Goal: Information Seeking & Learning: Check status

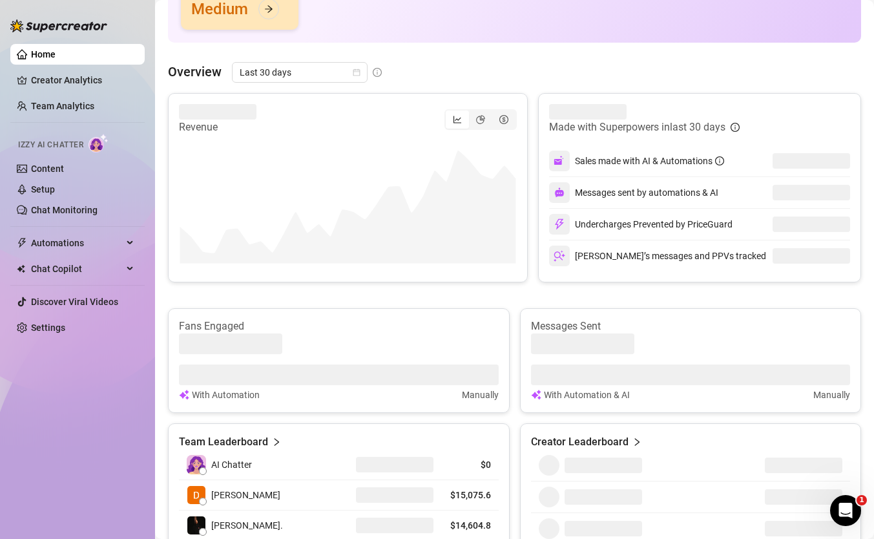
scroll to position [405, 0]
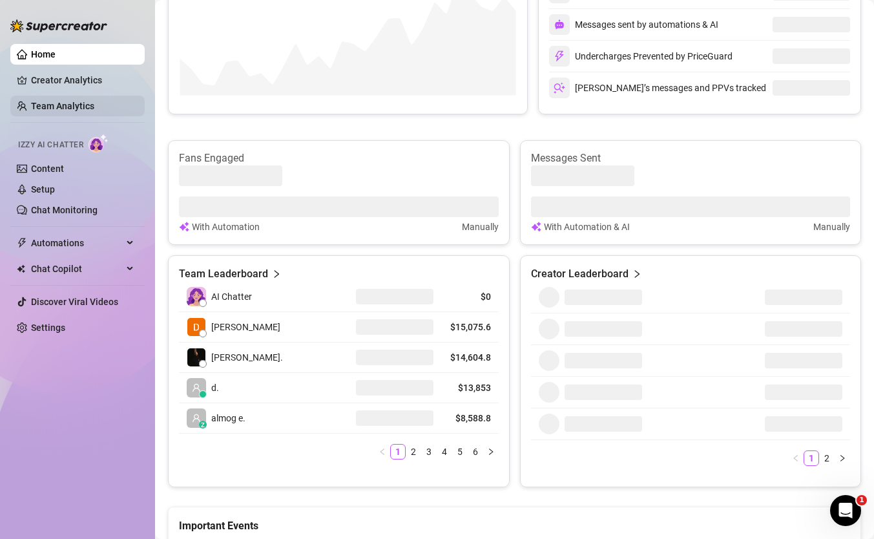
click at [41, 103] on link "Team Analytics" at bounding box center [62, 106] width 63 height 10
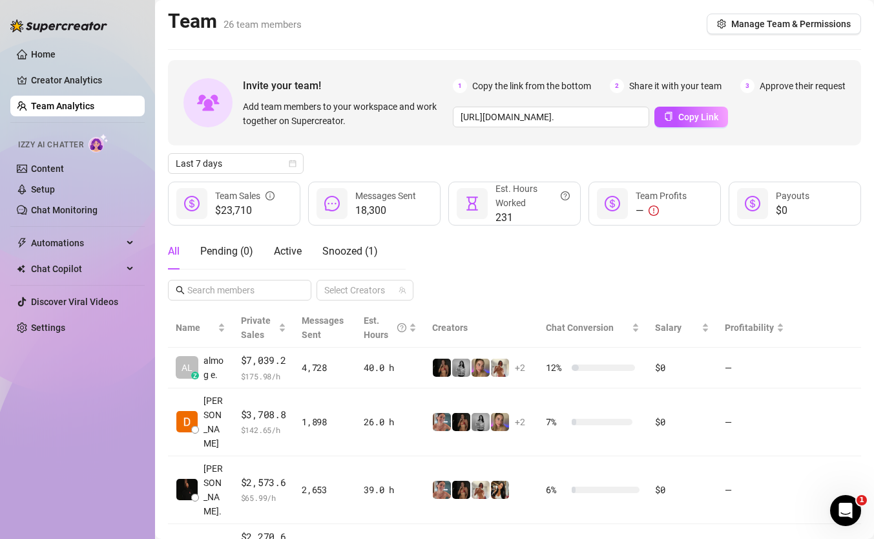
click at [260, 145] on div "Invite your team! Add team members to your workspace and work together on Super…" at bounding box center [514, 102] width 693 height 85
click at [258, 160] on span "Last 7 days" at bounding box center [236, 163] width 120 height 19
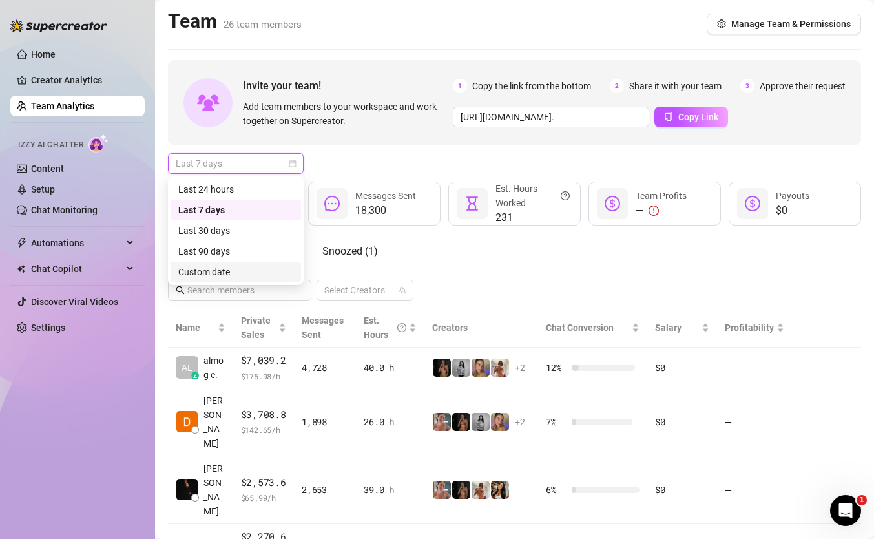
click at [243, 265] on div "Custom date" at bounding box center [235, 272] width 115 height 14
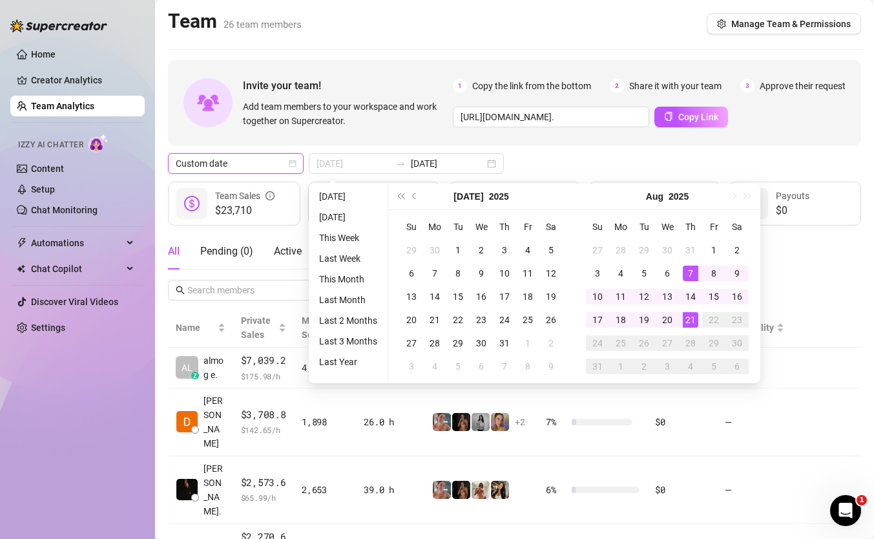
type input "[DATE]"
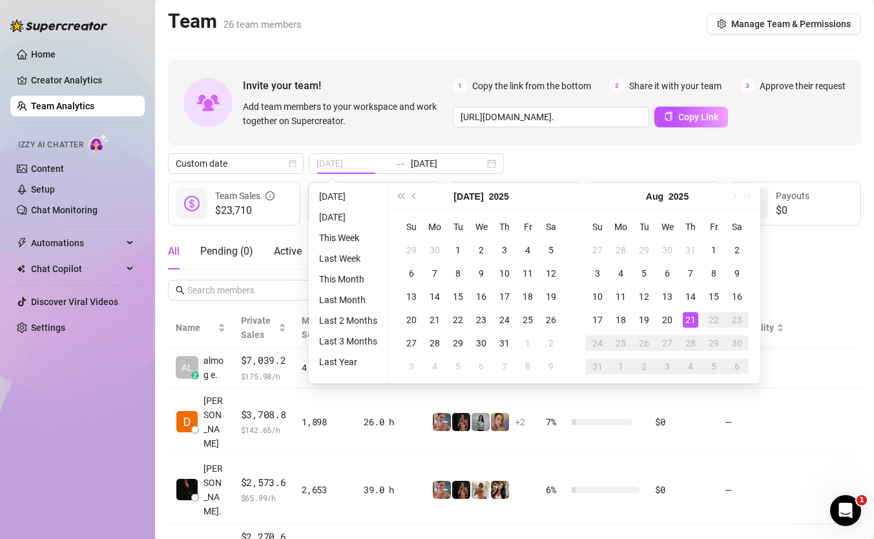
click at [689, 318] on div "21" at bounding box center [690, 319] width 15 height 15
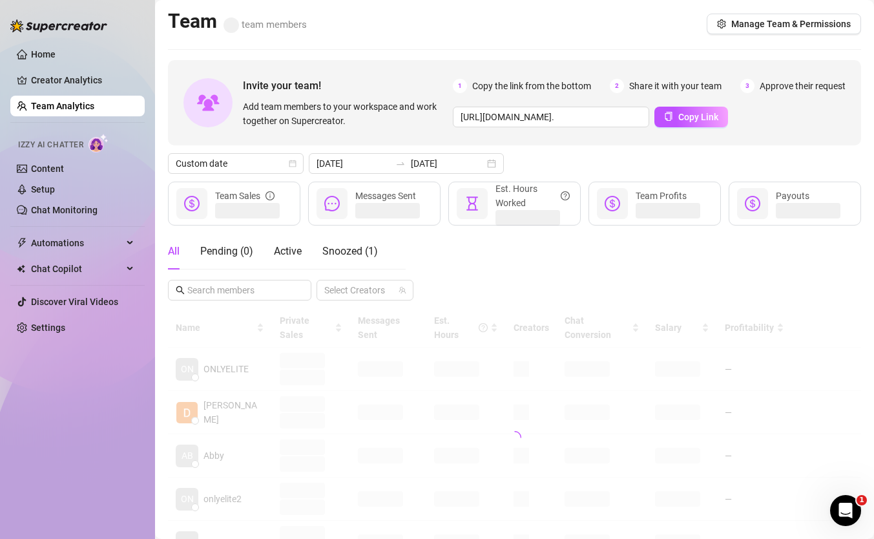
click at [820, 261] on div "All Pending ( 0 ) Active Snoozed ( 1 ) Select Creators" at bounding box center [514, 266] width 693 height 67
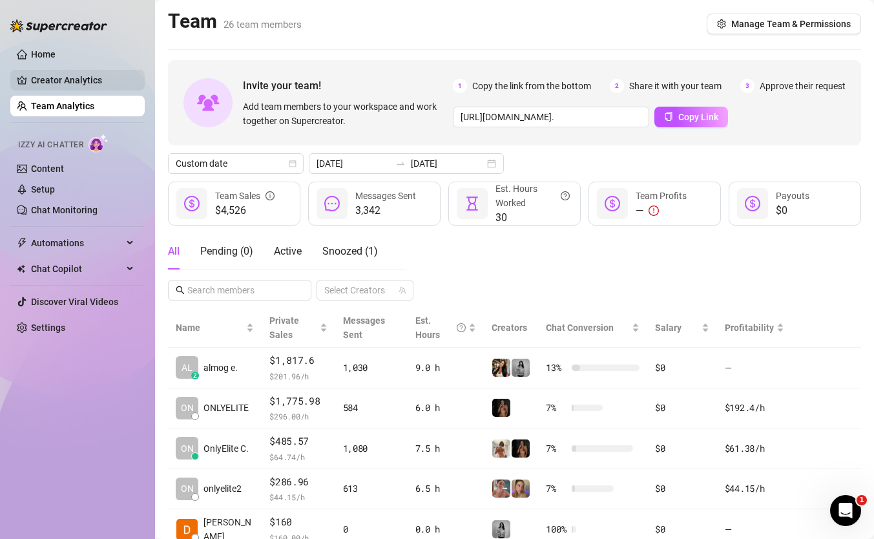
click at [76, 79] on link "Creator Analytics" at bounding box center [82, 80] width 103 height 21
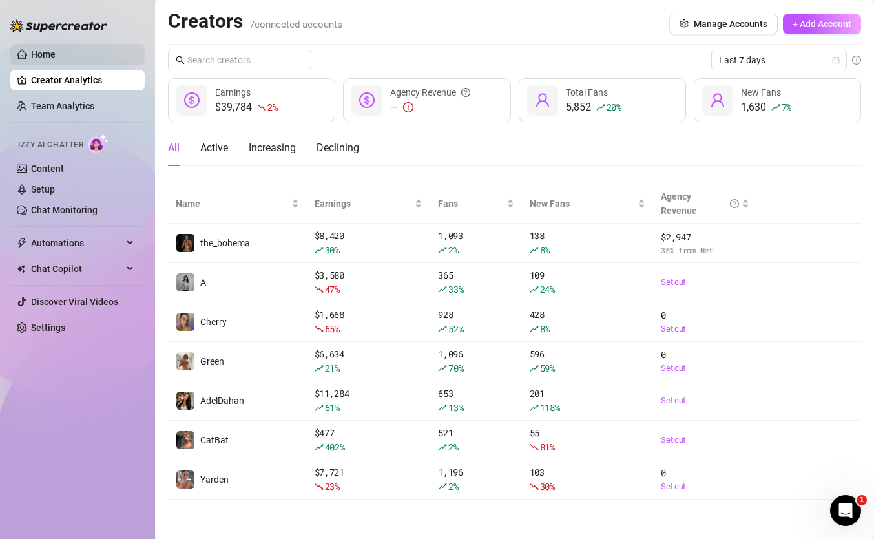
click at [56, 52] on link "Home" at bounding box center [43, 54] width 25 height 10
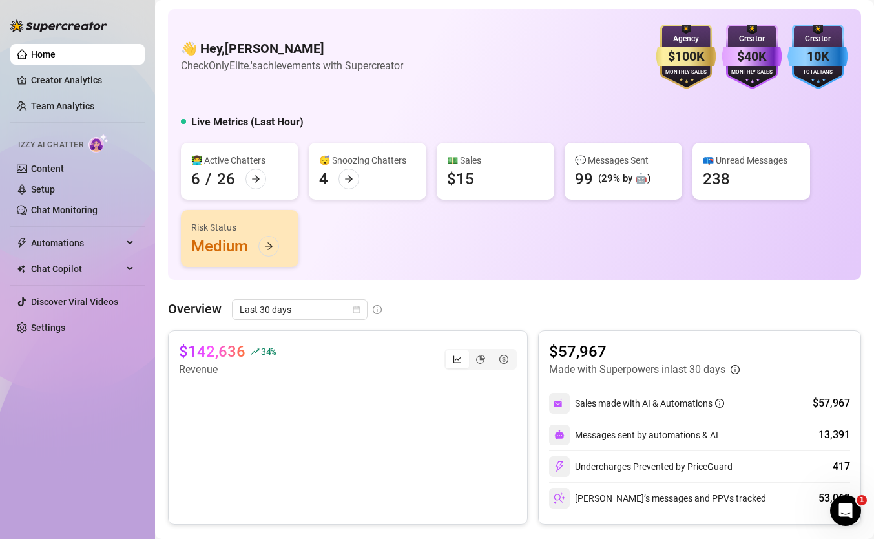
click at [108, 484] on div "Home Creator Analytics Team Analytics Izzy AI Chatter Content Setup Chat Monito…" at bounding box center [77, 263] width 134 height 527
click at [302, 305] on span "Last 30 days" at bounding box center [300, 309] width 120 height 19
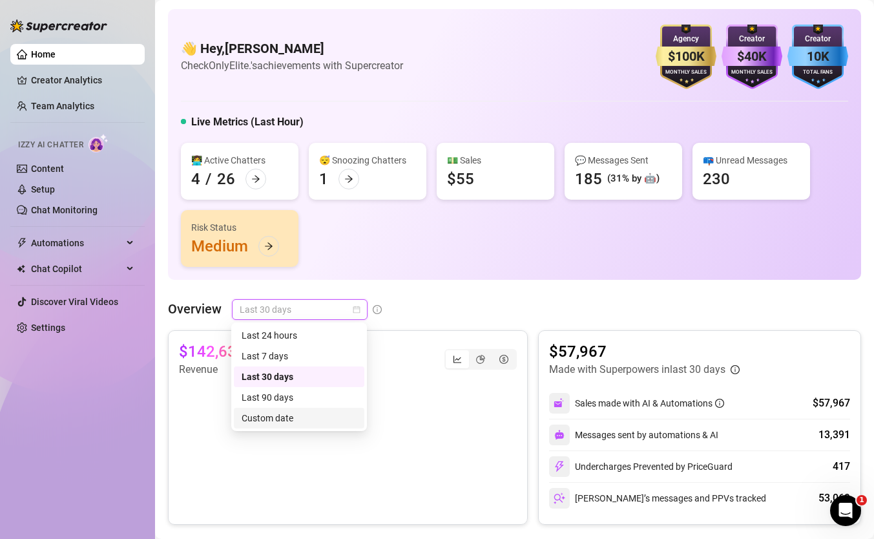
click at [315, 418] on div "Custom date" at bounding box center [299, 418] width 115 height 14
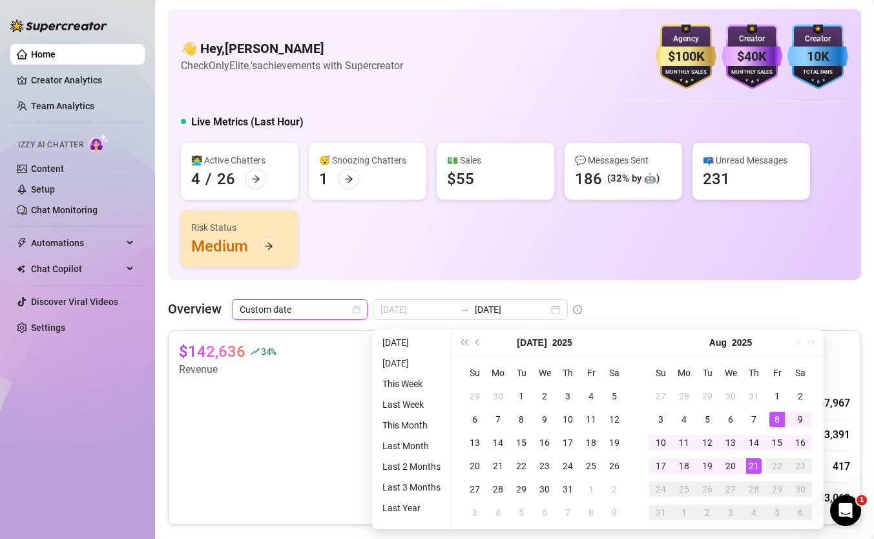
type input "[DATE]"
click at [749, 469] on div "21" at bounding box center [753, 465] width 15 height 15
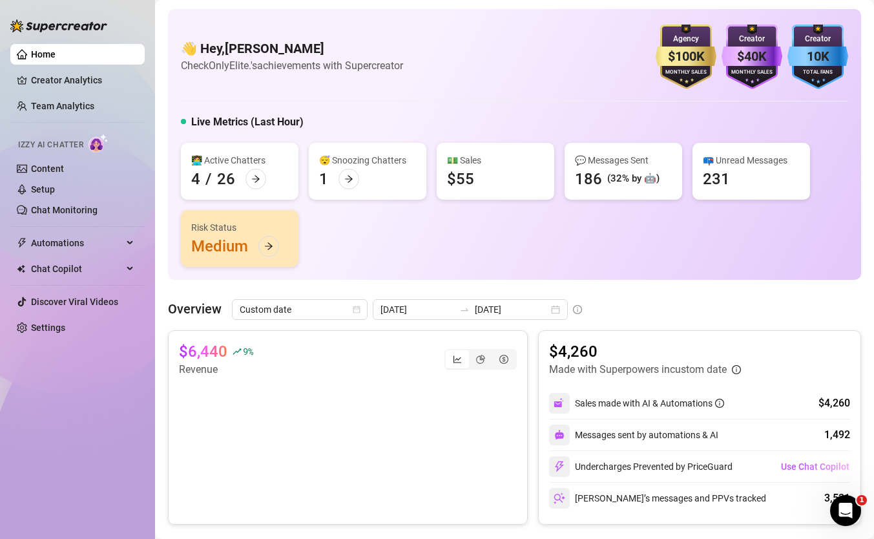
click at [377, 112] on div "👋 Hey, [PERSON_NAME] Check OnlyElite.'s achievements with Supercreator $100K Ag…" at bounding box center [514, 144] width 693 height 271
